Goal: Task Accomplishment & Management: Use online tool/utility

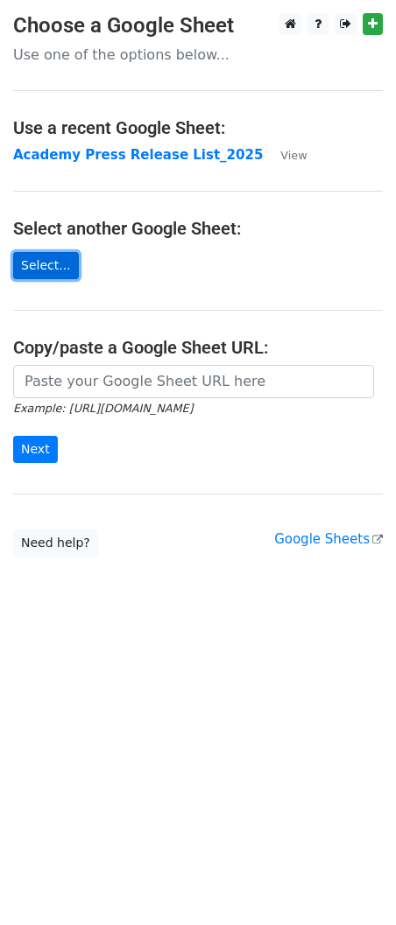
click at [60, 266] on link "Select..." at bounding box center [46, 265] width 66 height 27
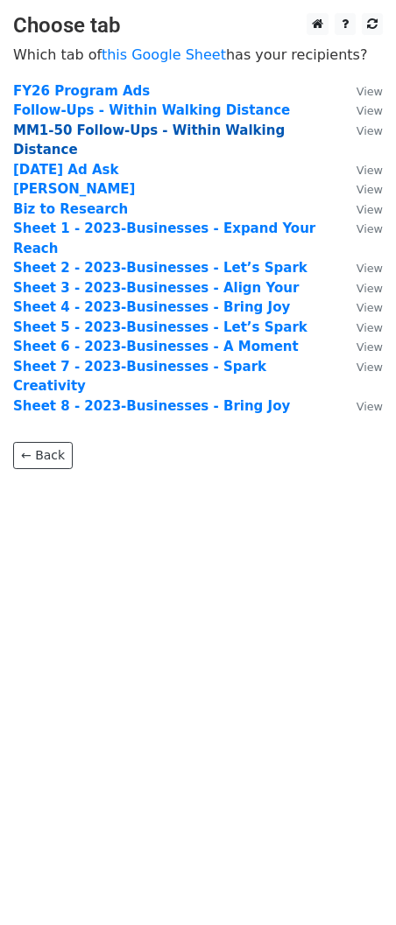
click at [106, 132] on strong "MM1-50 Follow-Ups - Within Walking Distance" at bounding box center [148, 141] width 271 height 36
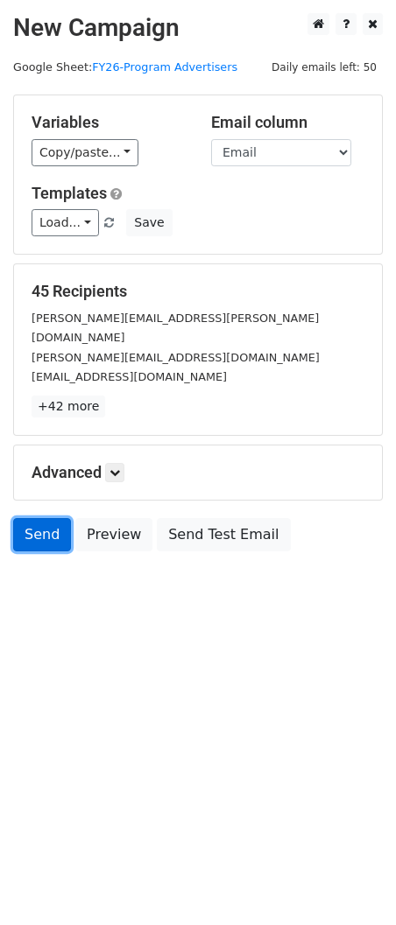
click at [36, 523] on link "Send" at bounding box center [42, 534] width 58 height 33
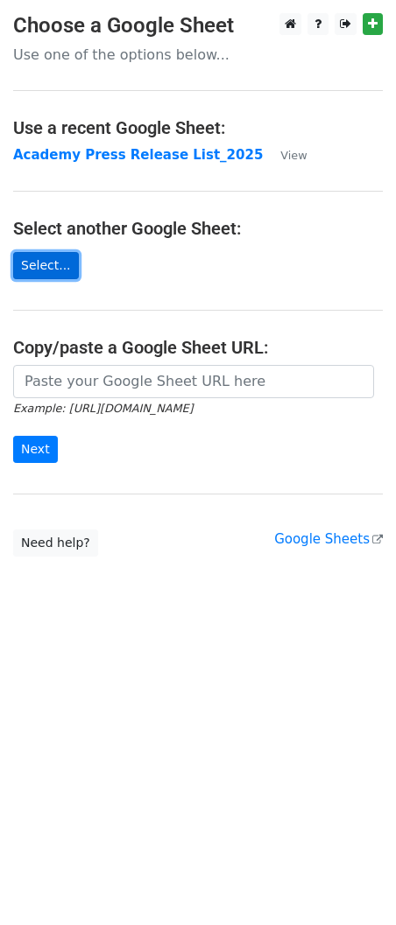
click at [62, 264] on link "Select..." at bounding box center [46, 265] width 66 height 27
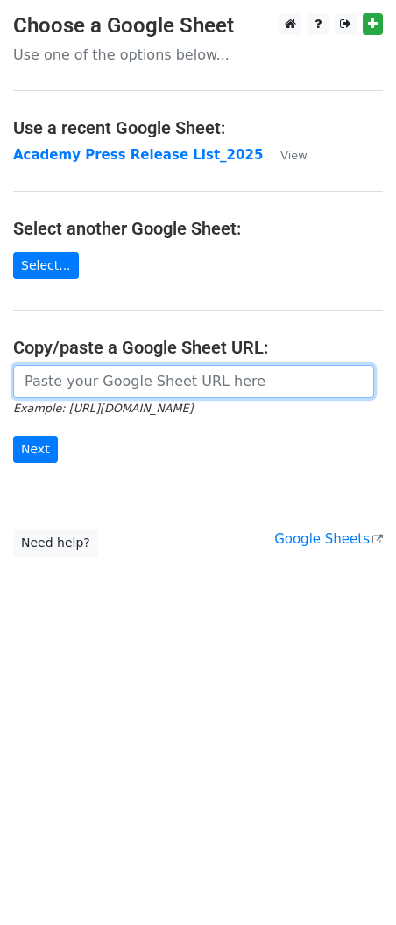
click at [74, 388] on input "url" at bounding box center [193, 381] width 361 height 33
paste input "https://docs.google.com/spreadsheets/d/1bSxjvYqJ6Pc3UYGi-NYEplfQyOZ5VjQb/edit?g…"
type input "https://docs.google.com/spreadsheets/d/1bSxjvYqJ6Pc3UYGi-NYEplfQyOZ5VjQb/edit?g…"
click at [13, 436] on input "Next" at bounding box center [35, 449] width 45 height 27
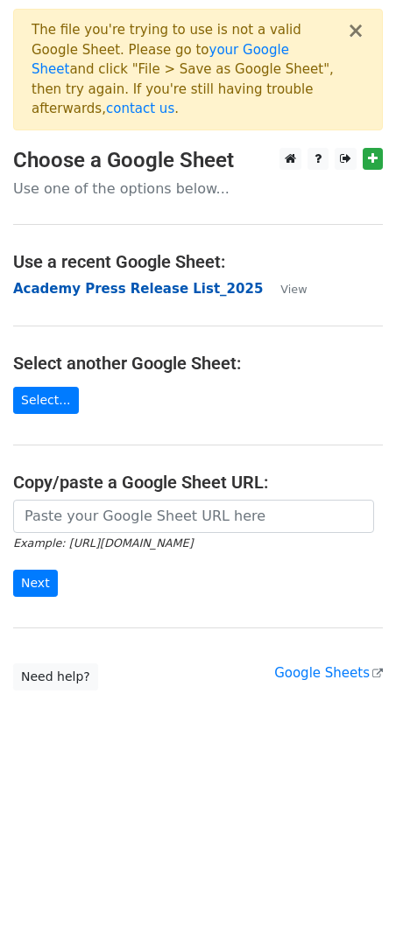
click at [62, 281] on strong "Academy Press Release List_2025" at bounding box center [137, 289] width 249 height 16
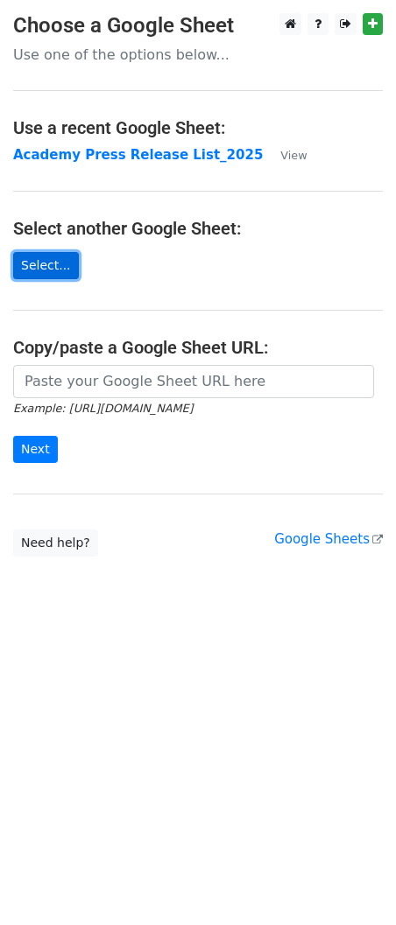
click at [46, 272] on link "Select..." at bounding box center [46, 265] width 66 height 27
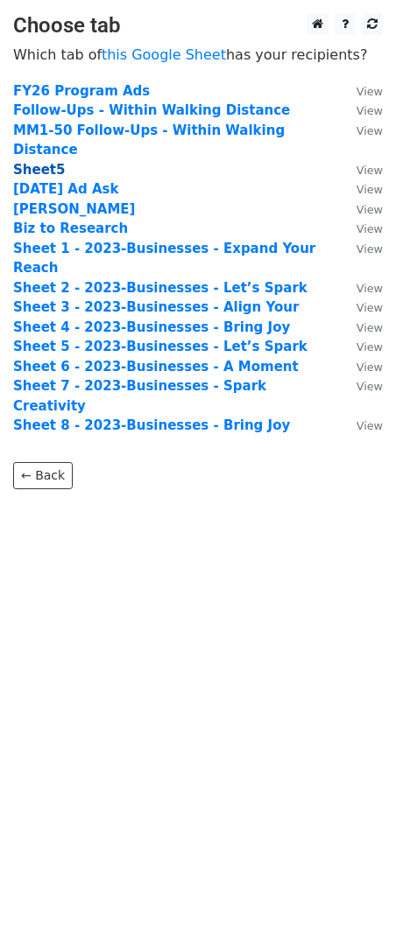
click at [32, 162] on strong "Sheet5" at bounding box center [39, 170] width 52 height 16
